Goal: Understand process/instructions

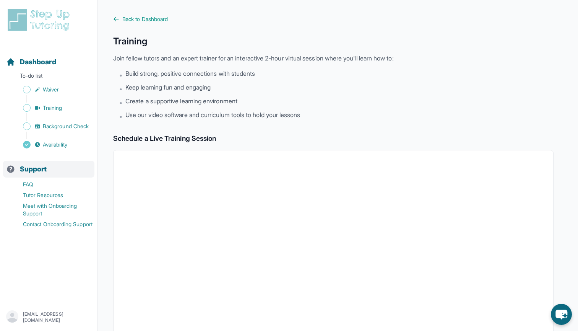
scroll to position [9, 0]
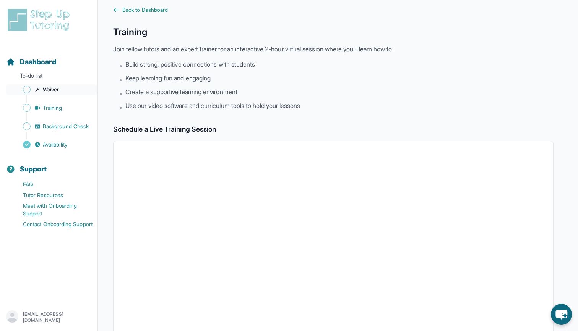
click at [50, 92] on span "Waiver" at bounding box center [51, 90] width 16 height 8
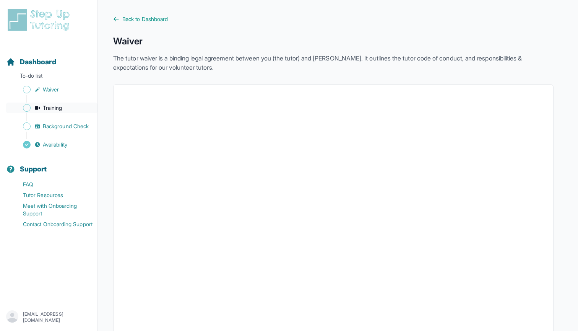
click at [54, 104] on span "Training" at bounding box center [53, 108] width 20 height 8
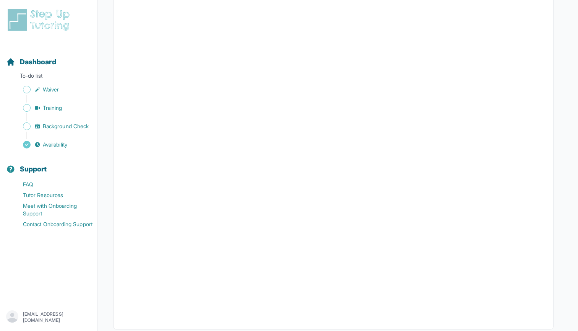
scroll to position [153, 0]
click at [68, 130] on link "Background Check" at bounding box center [51, 126] width 91 height 11
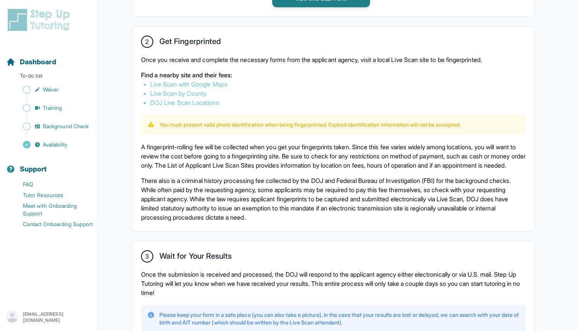
scroll to position [400, 0]
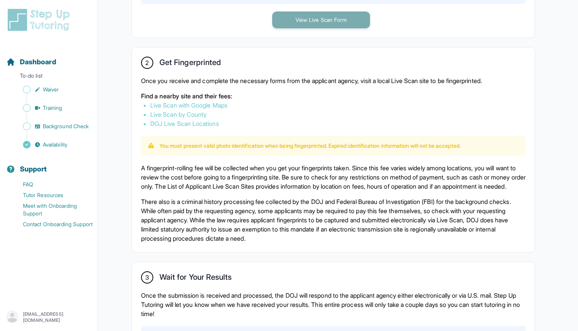
click at [316, 22] on button "View Live Scan Form" at bounding box center [321, 19] width 98 height 17
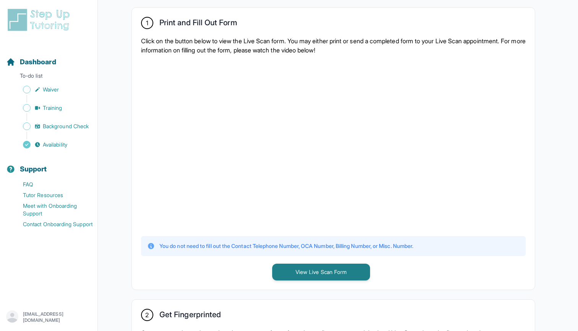
scroll to position [136, 0]
